Goal: Transaction & Acquisition: Purchase product/service

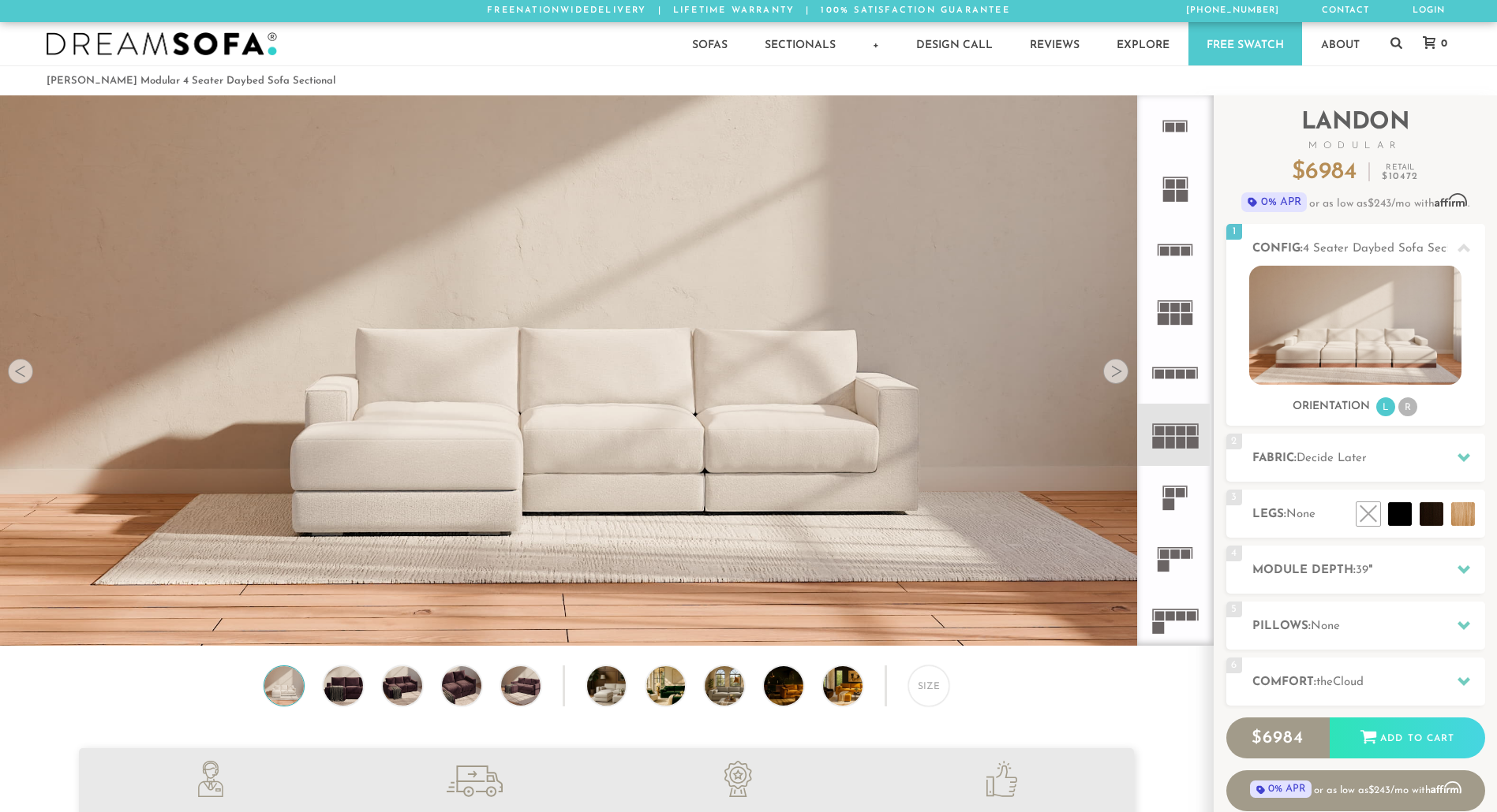
scroll to position [18444, 1485]
click at [1188, 433] on rect at bounding box center [1191, 431] width 10 height 10
click at [1180, 433] on rect at bounding box center [1180, 431] width 10 height 10
click at [22, 375] on div at bounding box center [21, 371] width 25 height 25
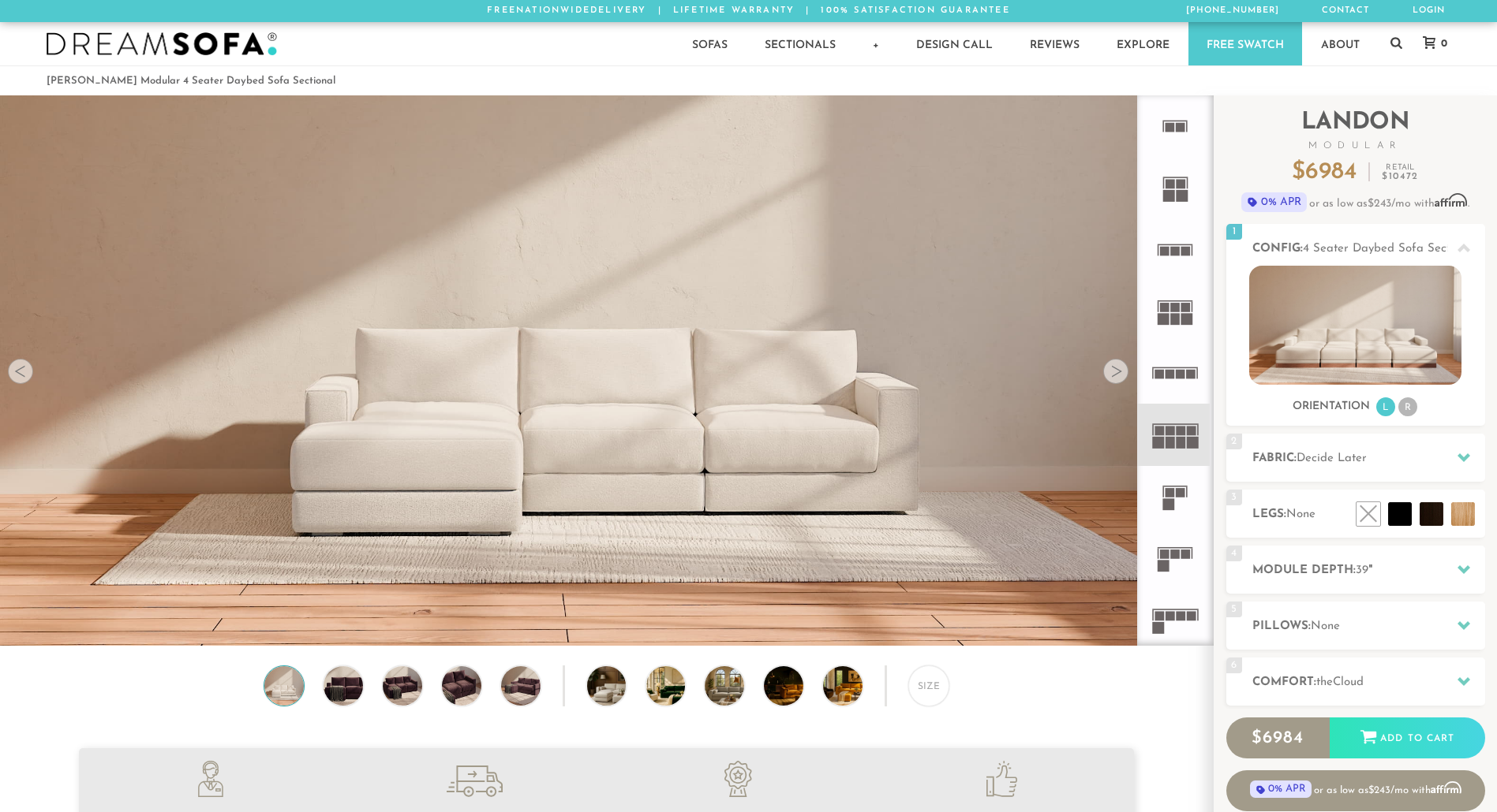
click at [1110, 372] on div at bounding box center [1116, 371] width 25 height 25
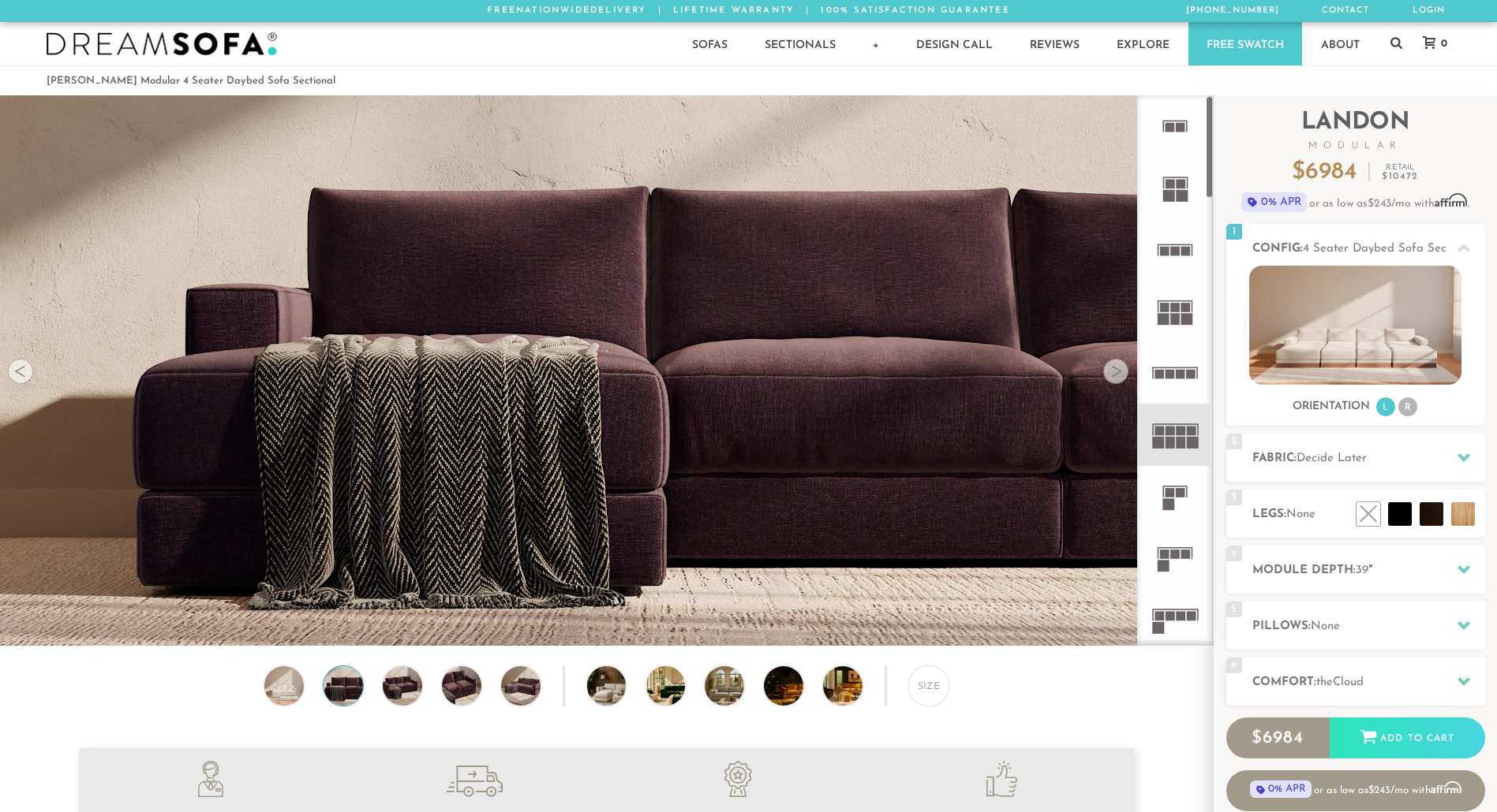
click at [1197, 438] on rect at bounding box center [1192, 442] width 12 height 12
click at [1369, 304] on img at bounding box center [1355, 326] width 212 height 119
click at [1355, 329] on img at bounding box center [1355, 326] width 212 height 119
click at [1295, 341] on img at bounding box center [1355, 326] width 212 height 119
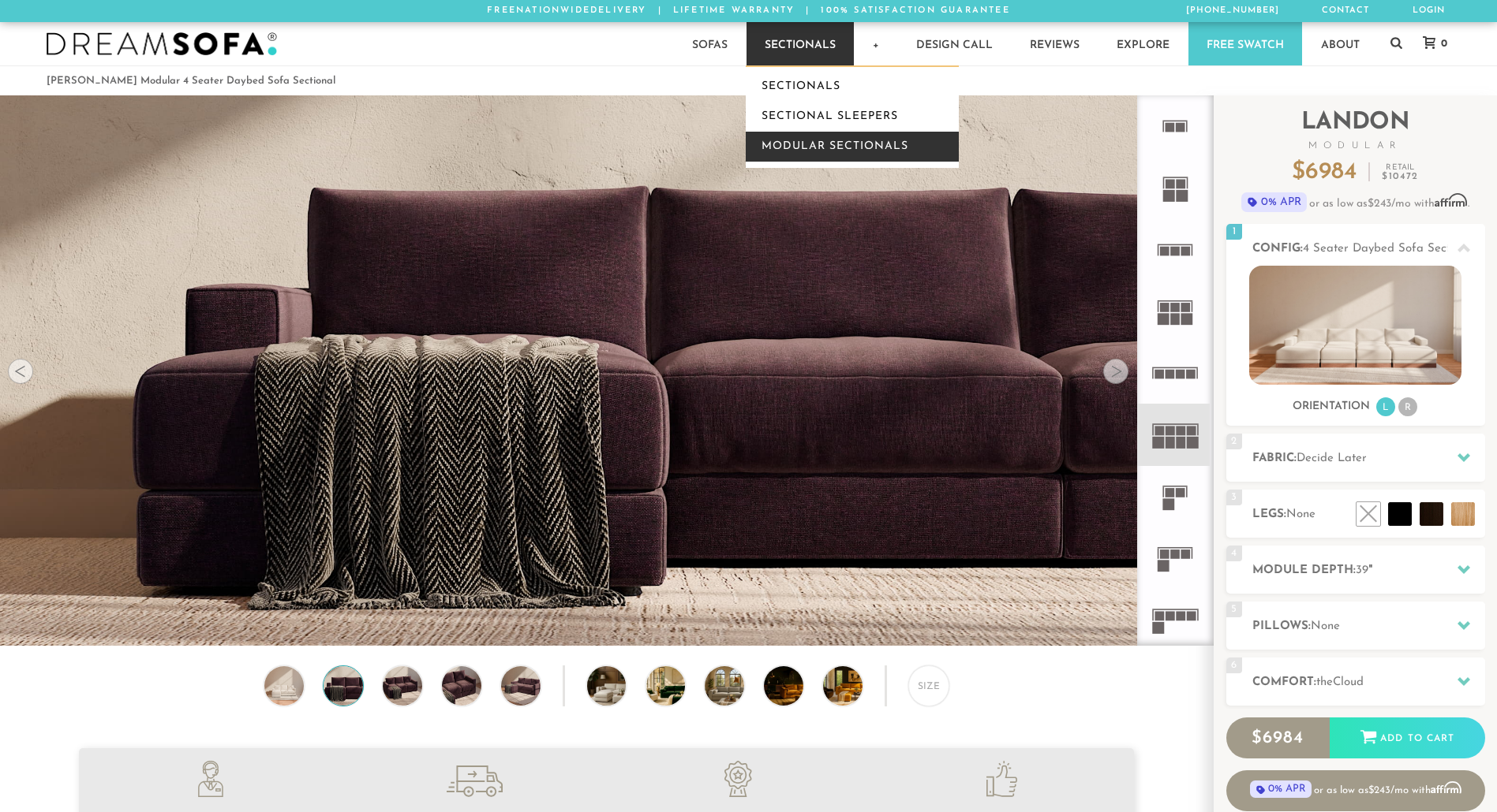
click at [805, 148] on link "Modular Sectionals" at bounding box center [852, 146] width 213 height 30
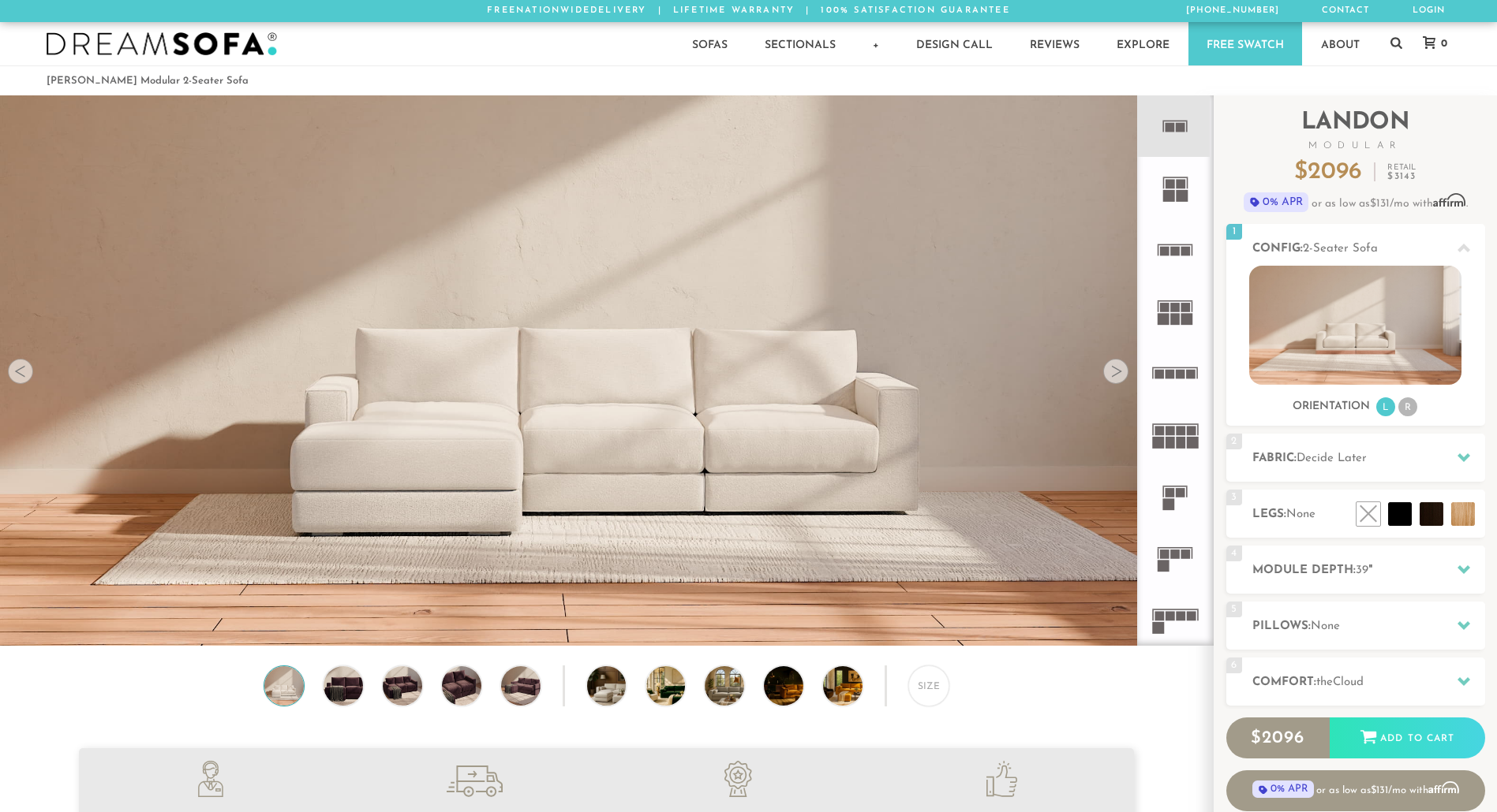
click at [974, 433] on img at bounding box center [606, 339] width 1213 height 683
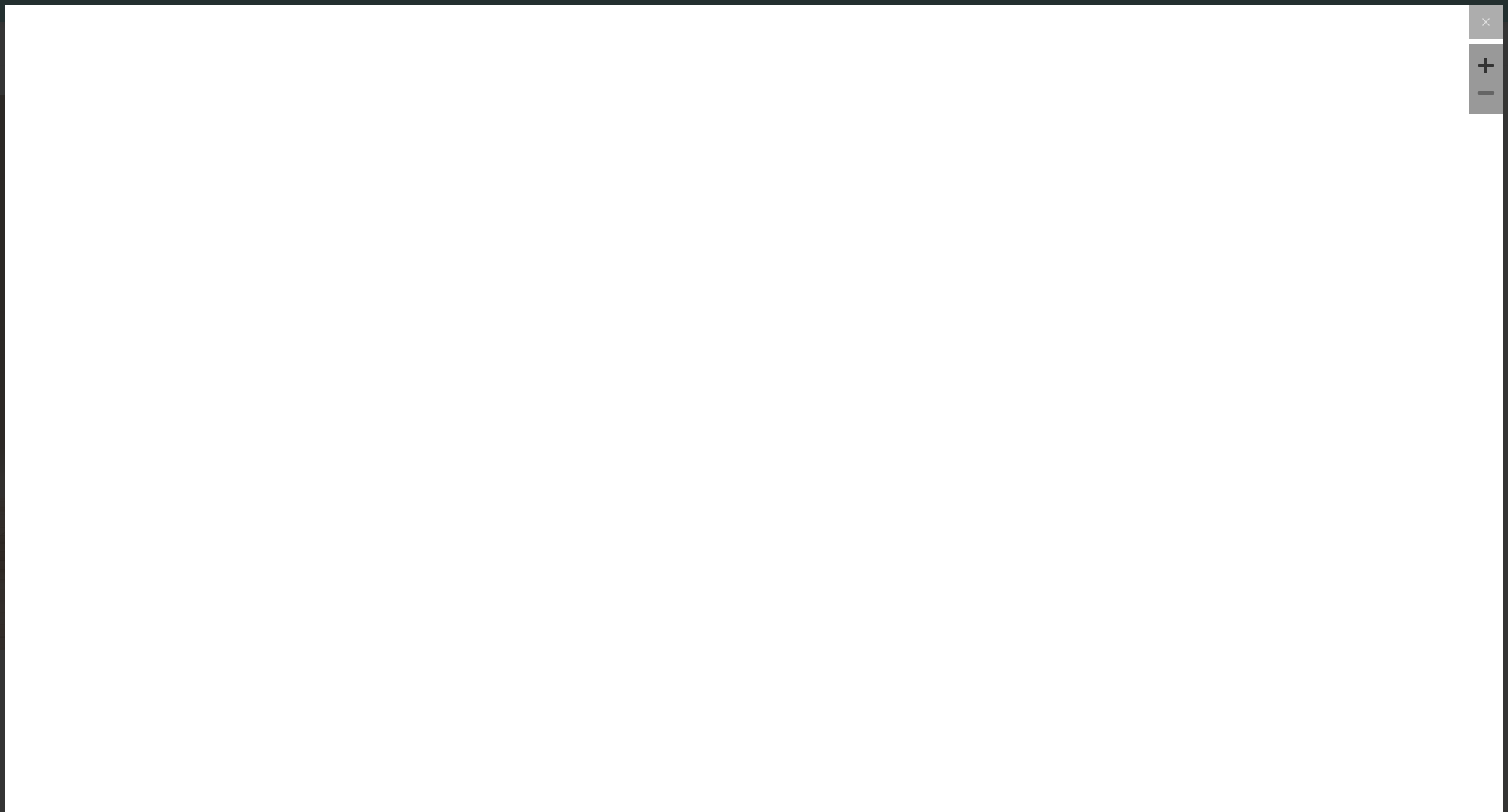
scroll to position [18466, 1496]
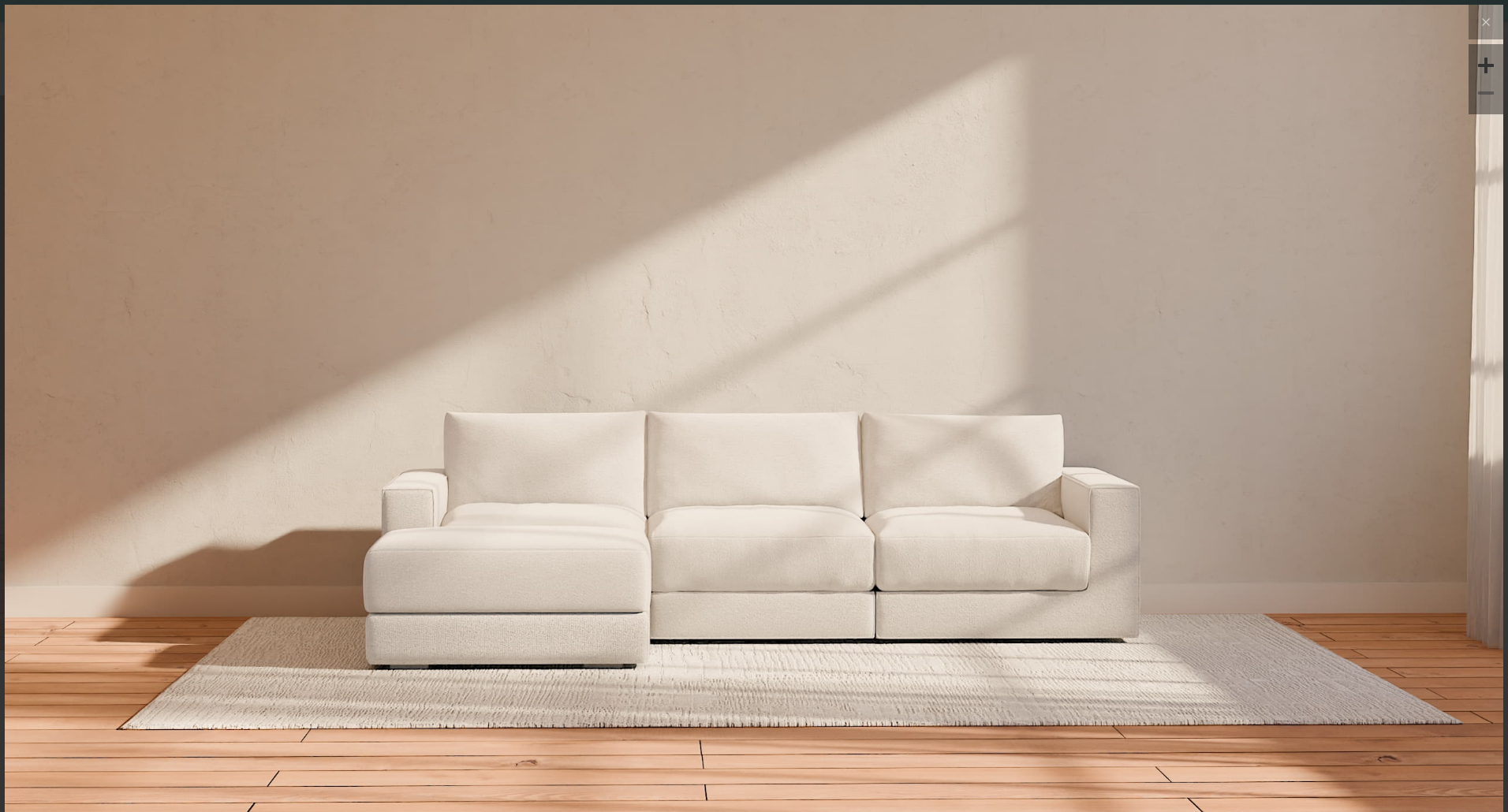
click at [1161, 490] on img at bounding box center [754, 254] width 1498 height 499
